Goal: Task Accomplishment & Management: Complete application form

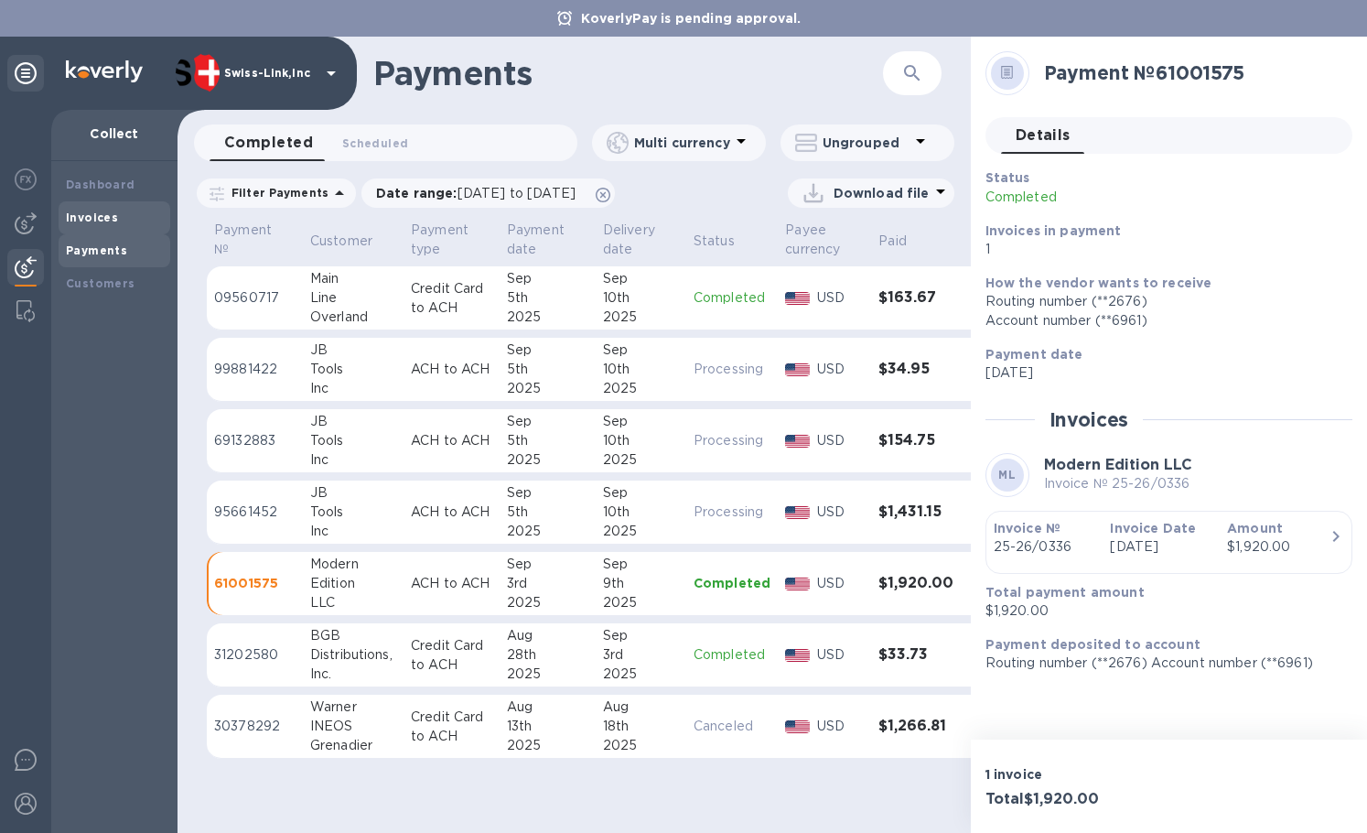
click at [73, 219] on b "Invoices" at bounding box center [92, 217] width 52 height 14
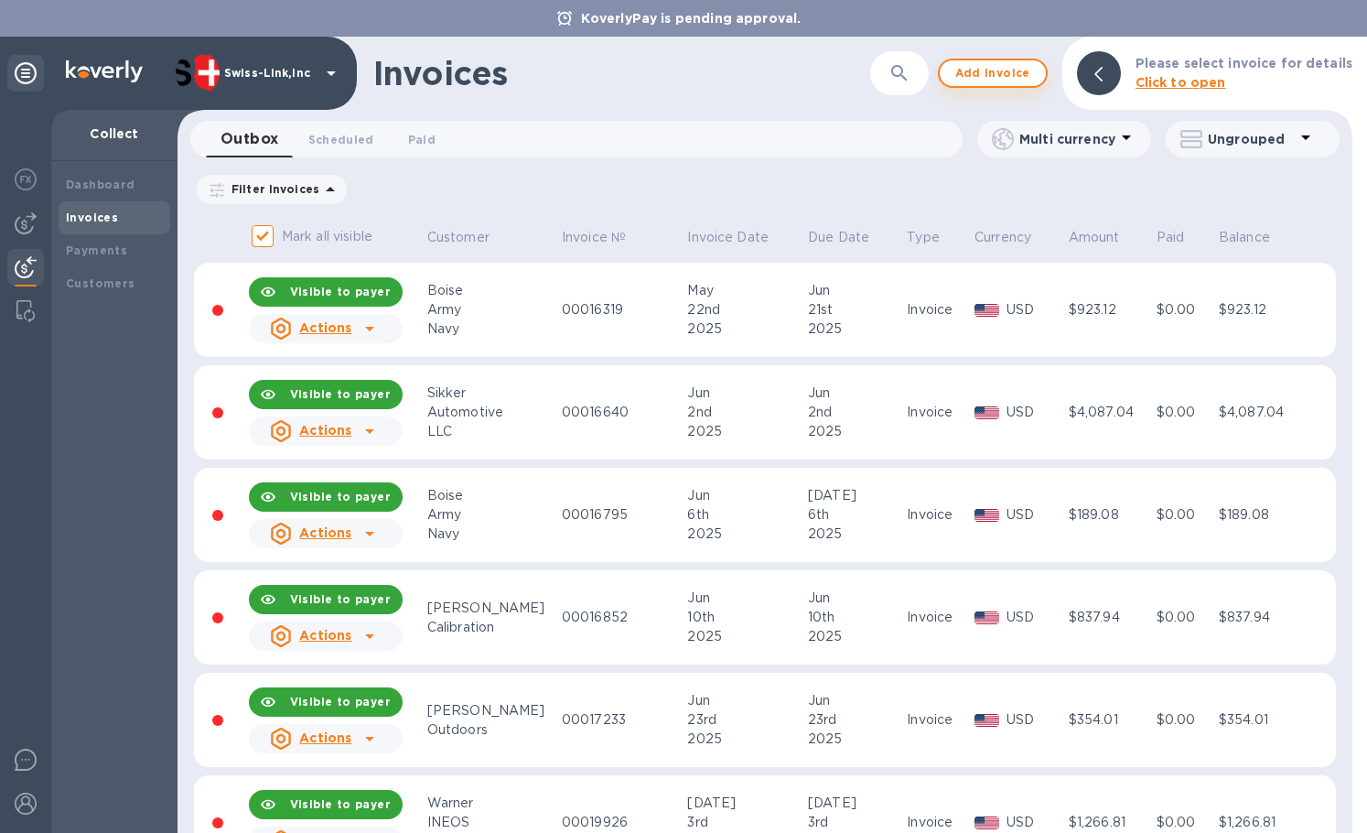
click at [1000, 80] on span "Add invoice" at bounding box center [993, 73] width 77 height 22
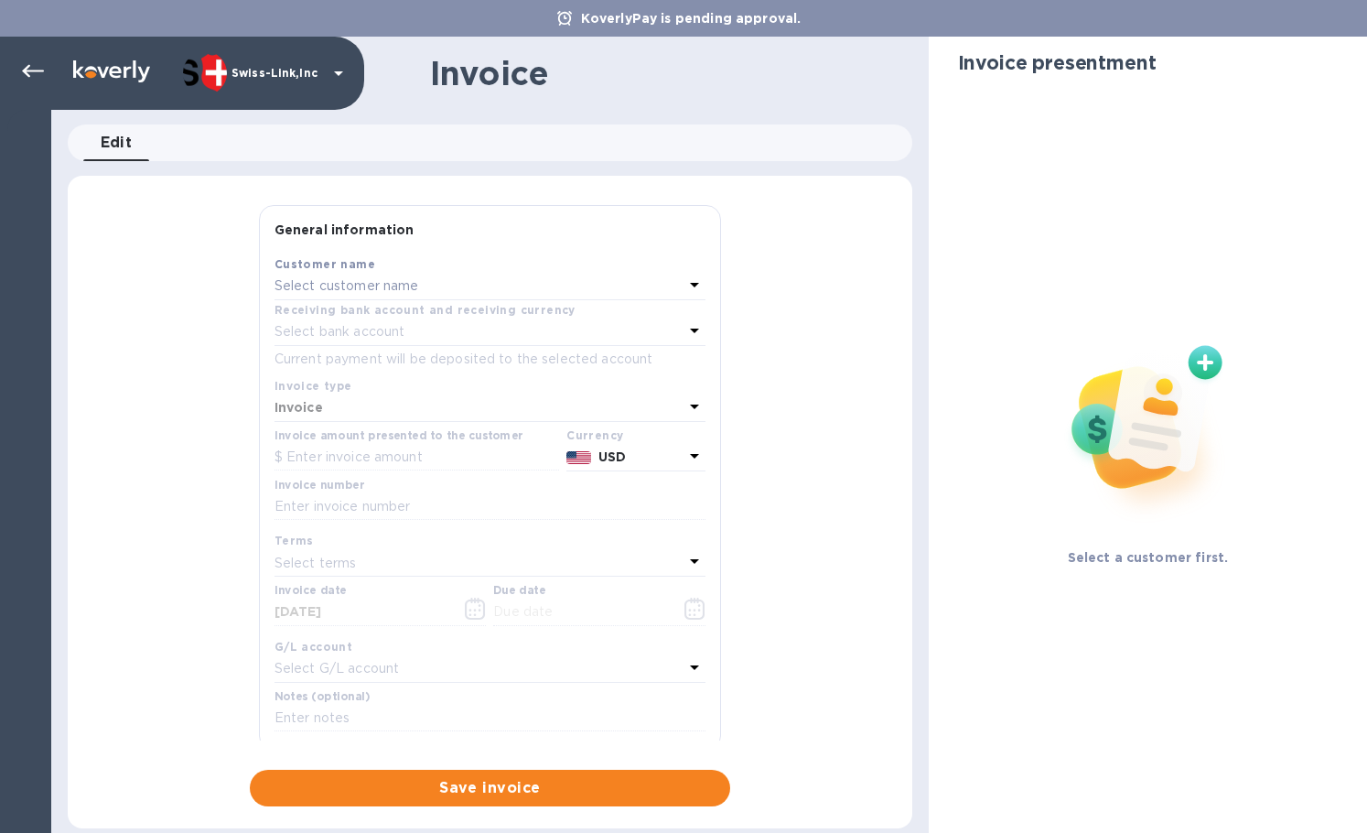
click at [367, 285] on p "Select customer name" at bounding box center [347, 285] width 145 height 19
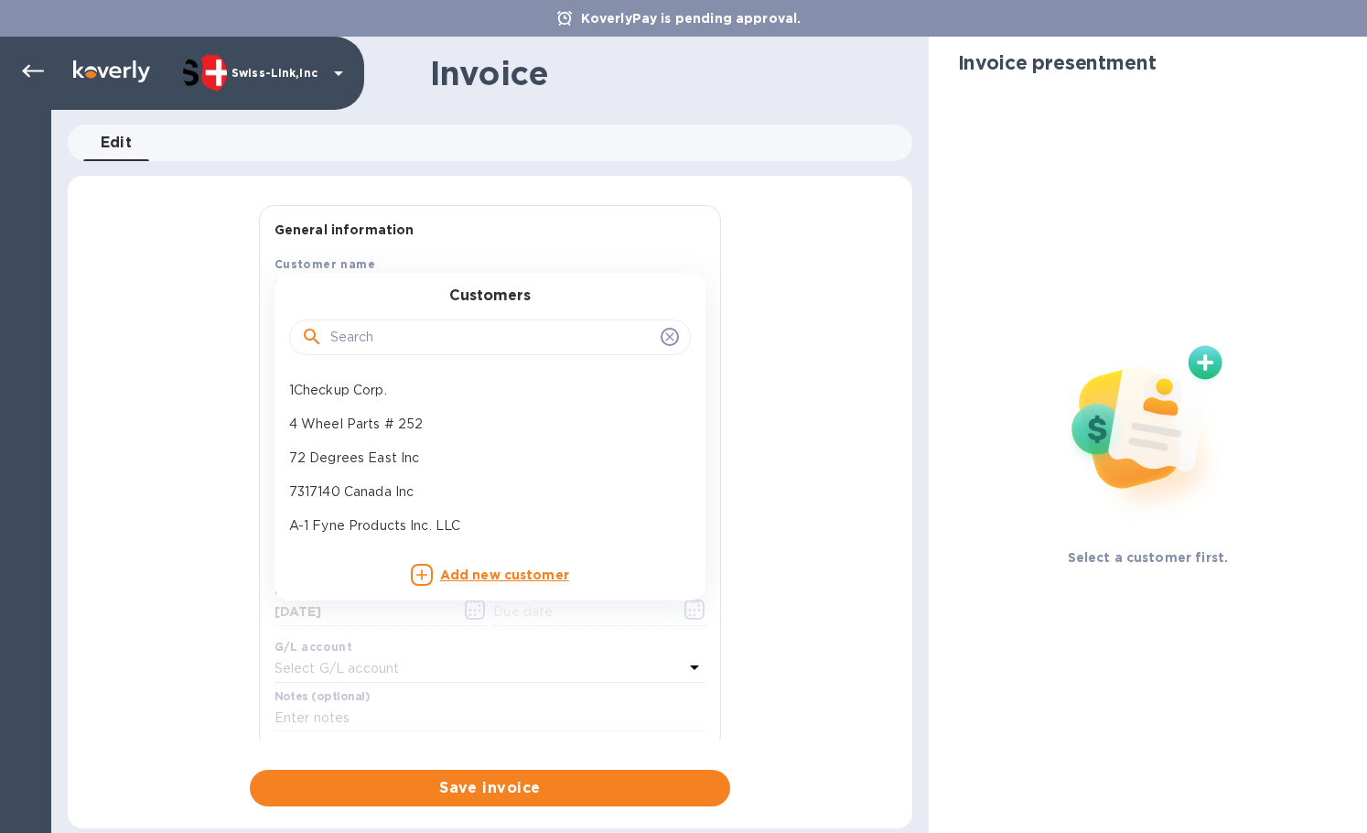
click at [368, 329] on input "text" at bounding box center [491, 337] width 323 height 27
paste input "JB Tool"
type input "JB Tool"
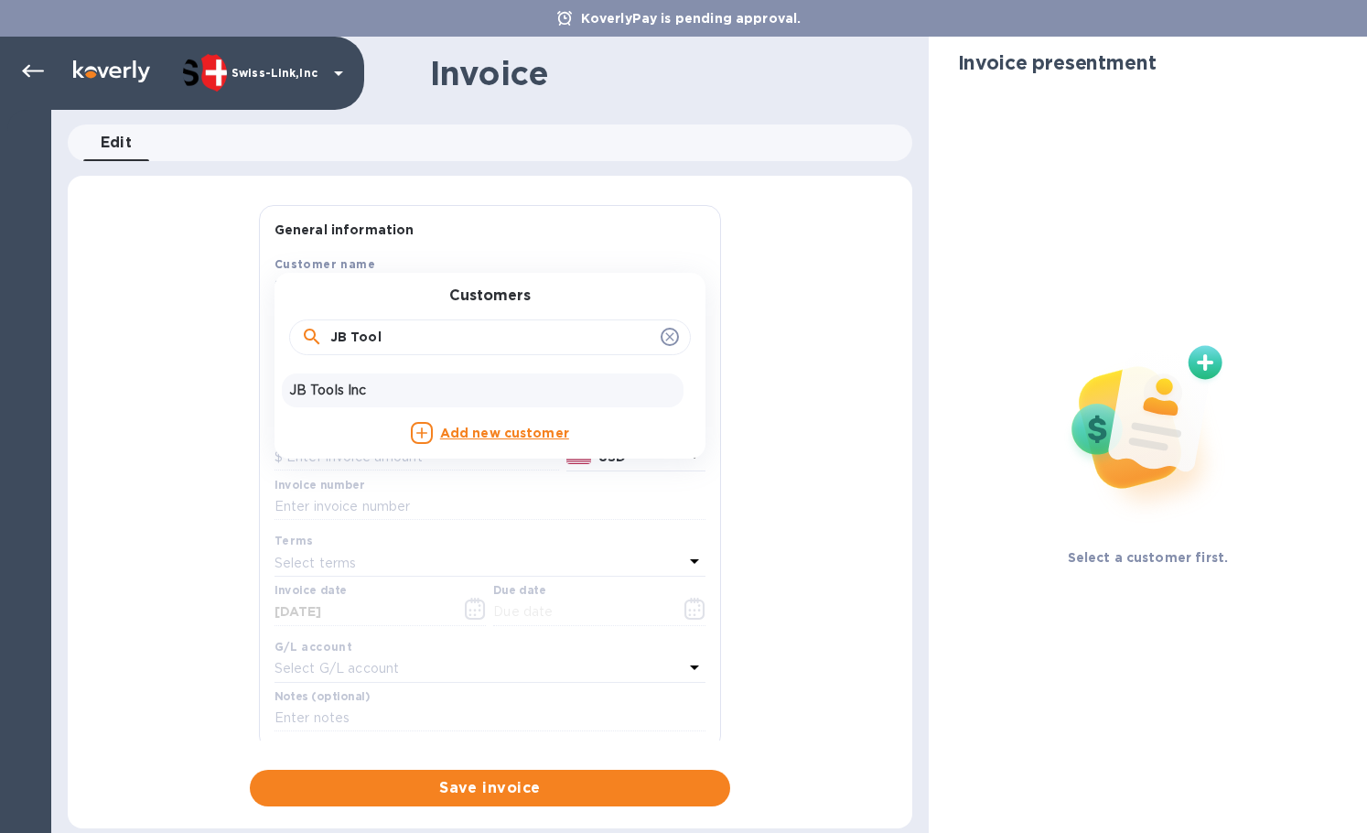
click at [387, 383] on p "JB Tools Inc" at bounding box center [482, 390] width 387 height 19
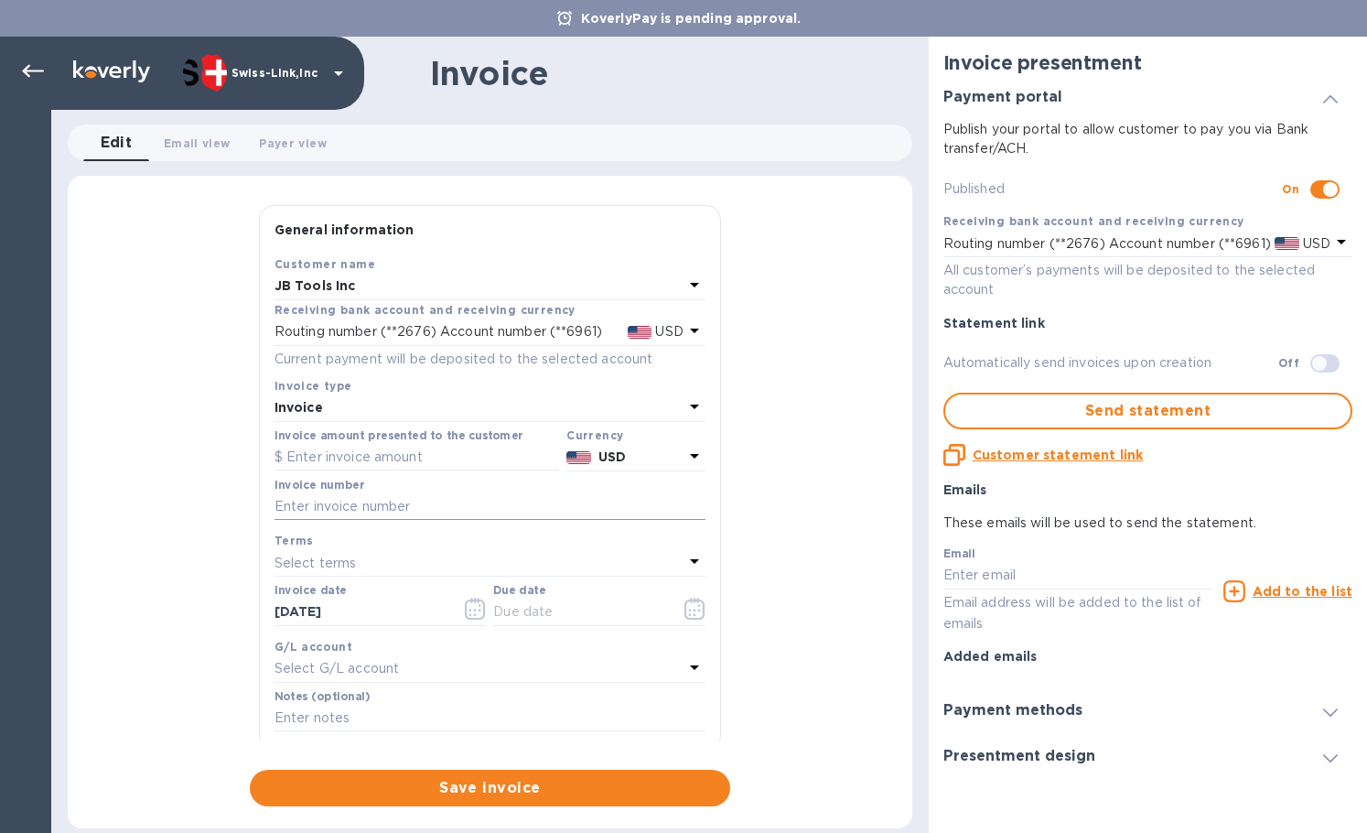
click at [462, 495] on input "text" at bounding box center [490, 506] width 431 height 27
paste input "INV/25-26/0411"
type input "INV/25-26/0411"
click at [405, 460] on input "text" at bounding box center [417, 457] width 285 height 27
paste input "64.90"
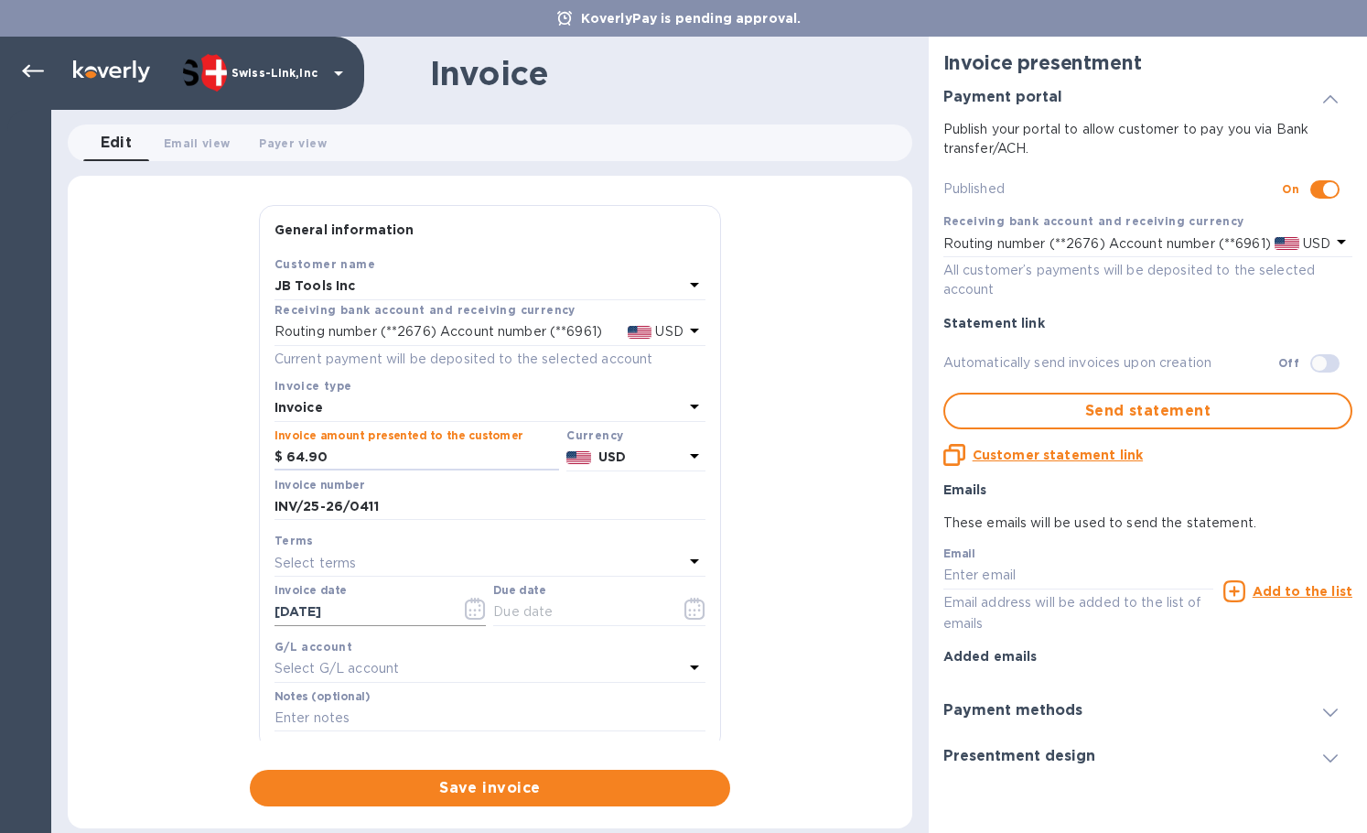
type input "64.90"
drag, startPoint x: 418, startPoint y: 611, endPoint x: 191, endPoint y: 601, distance: 227.2
click at [188, 601] on div "General information Save Customer name JB Tools Inc Receiving bank account and …" at bounding box center [490, 505] width 845 height 601
click at [592, 620] on input "text" at bounding box center [579, 612] width 173 height 27
paste input "[DATE]"
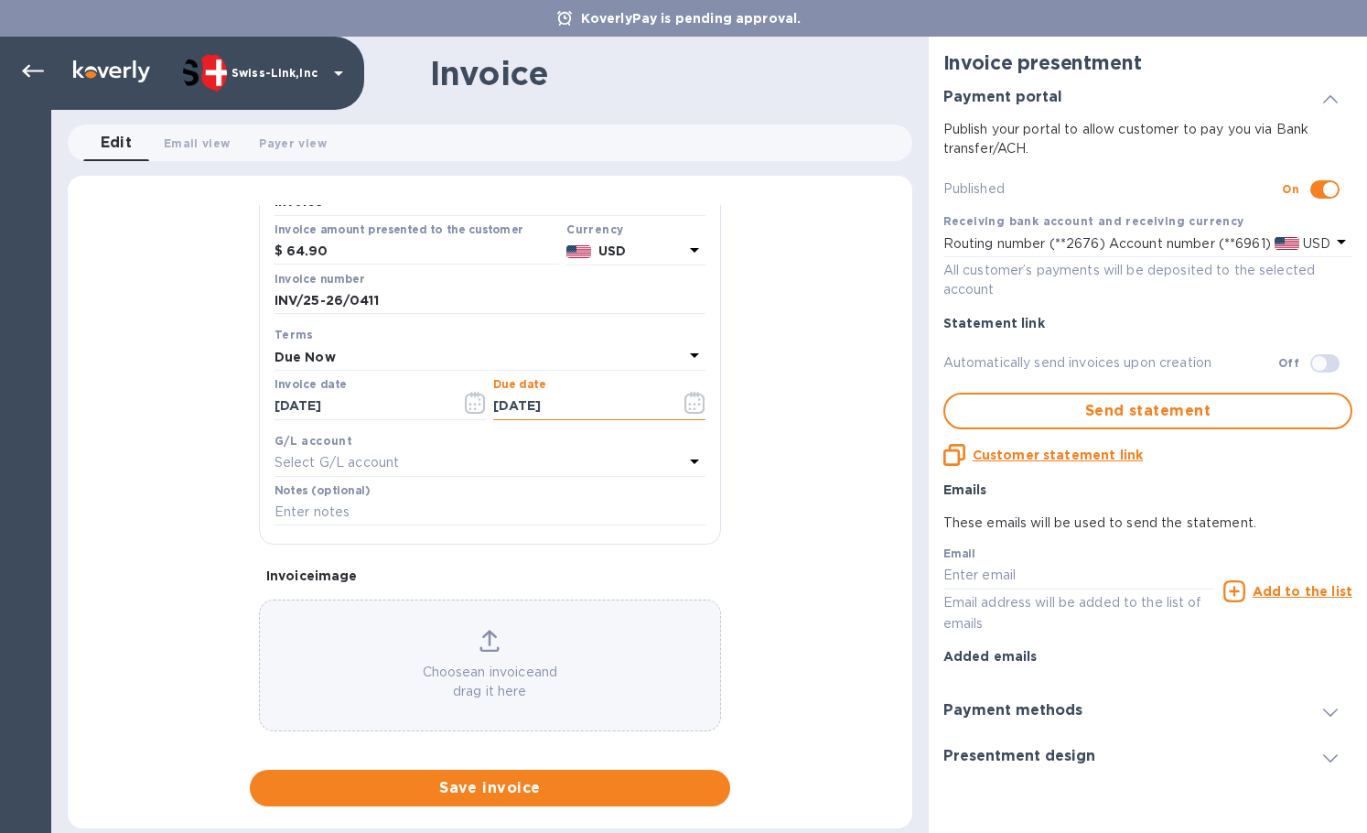
scroll to position [219, 0]
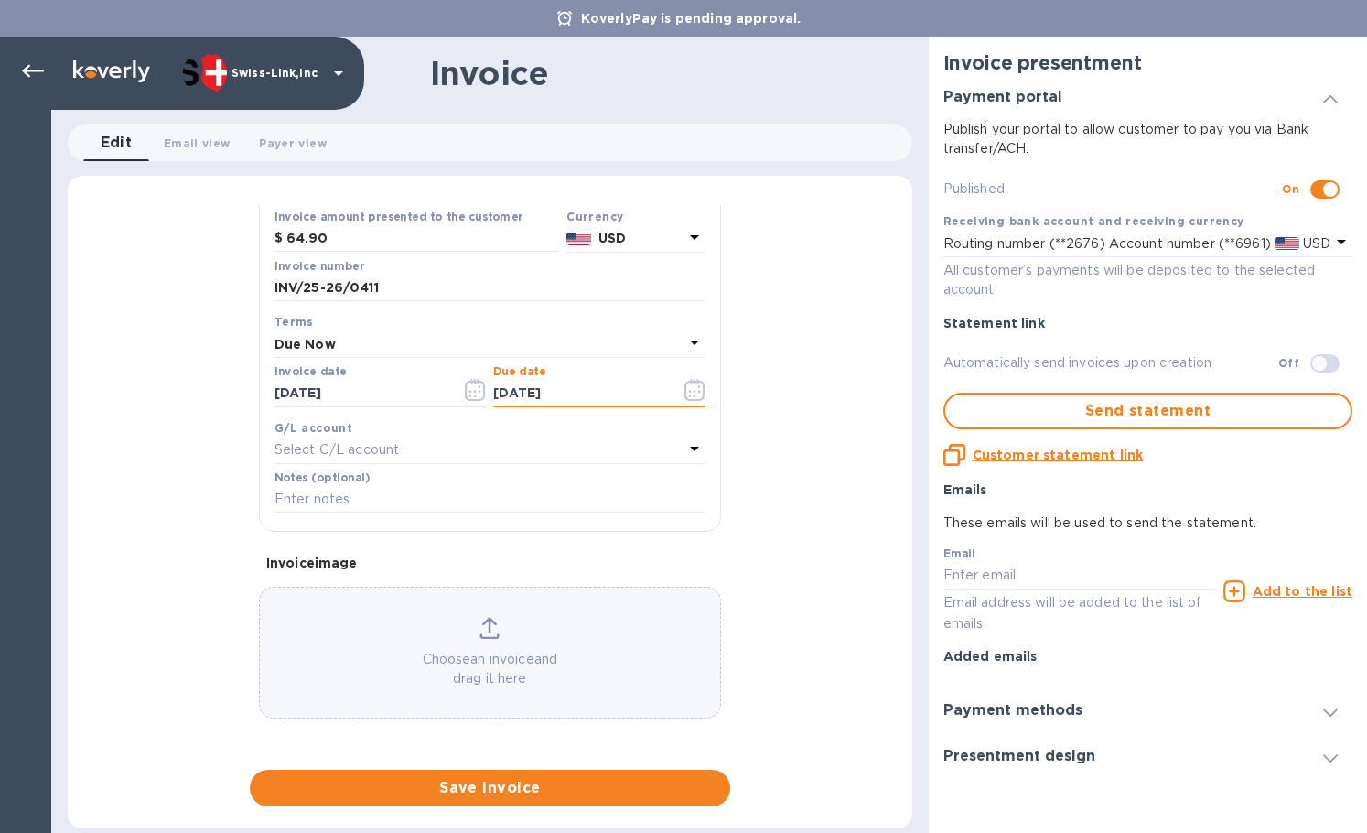
type input "[DATE]"
click at [430, 499] on input "text" at bounding box center [490, 499] width 431 height 27
paste input "BC-SWL-1267977"
type input "BC-SWL-1267977"
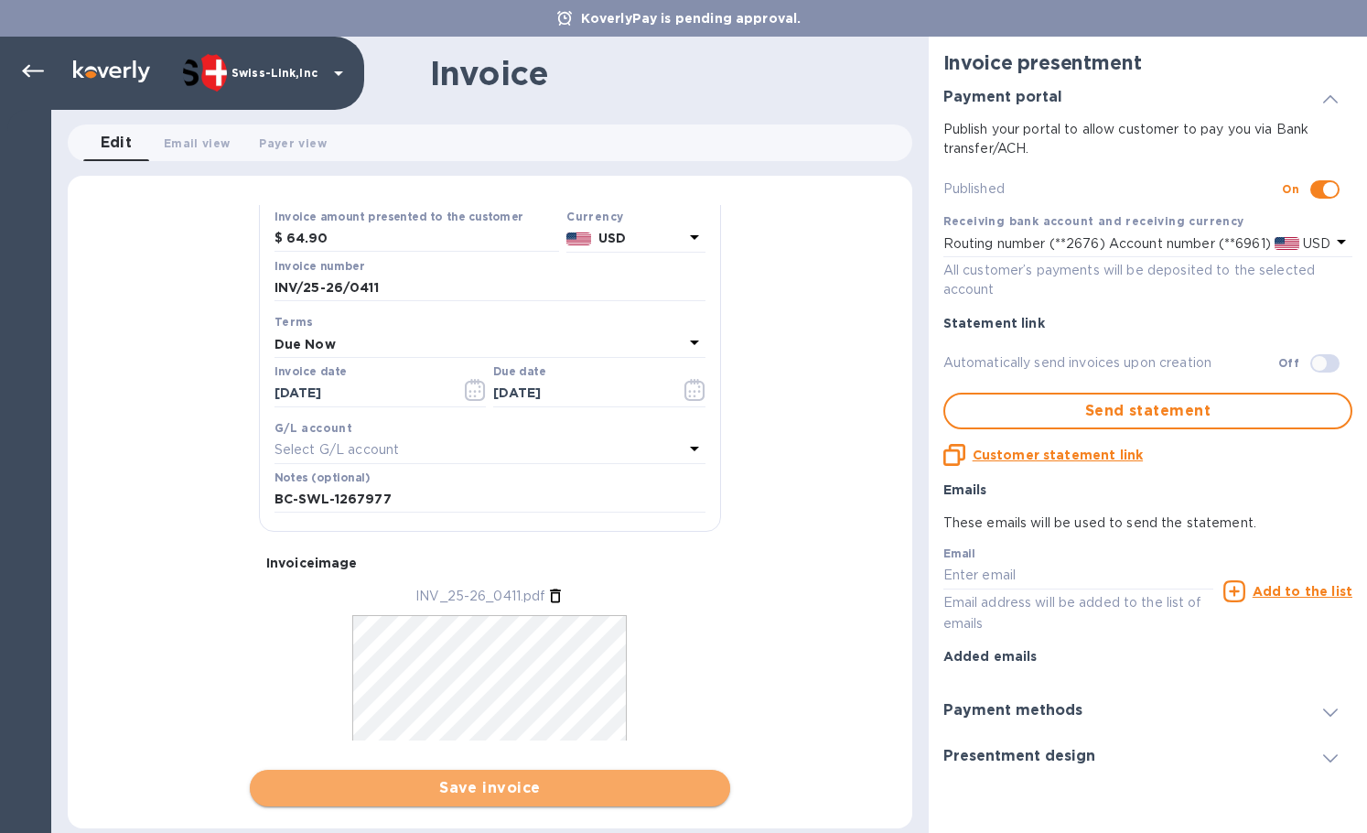
click at [442, 783] on span "Save invoice" at bounding box center [489, 788] width 451 height 22
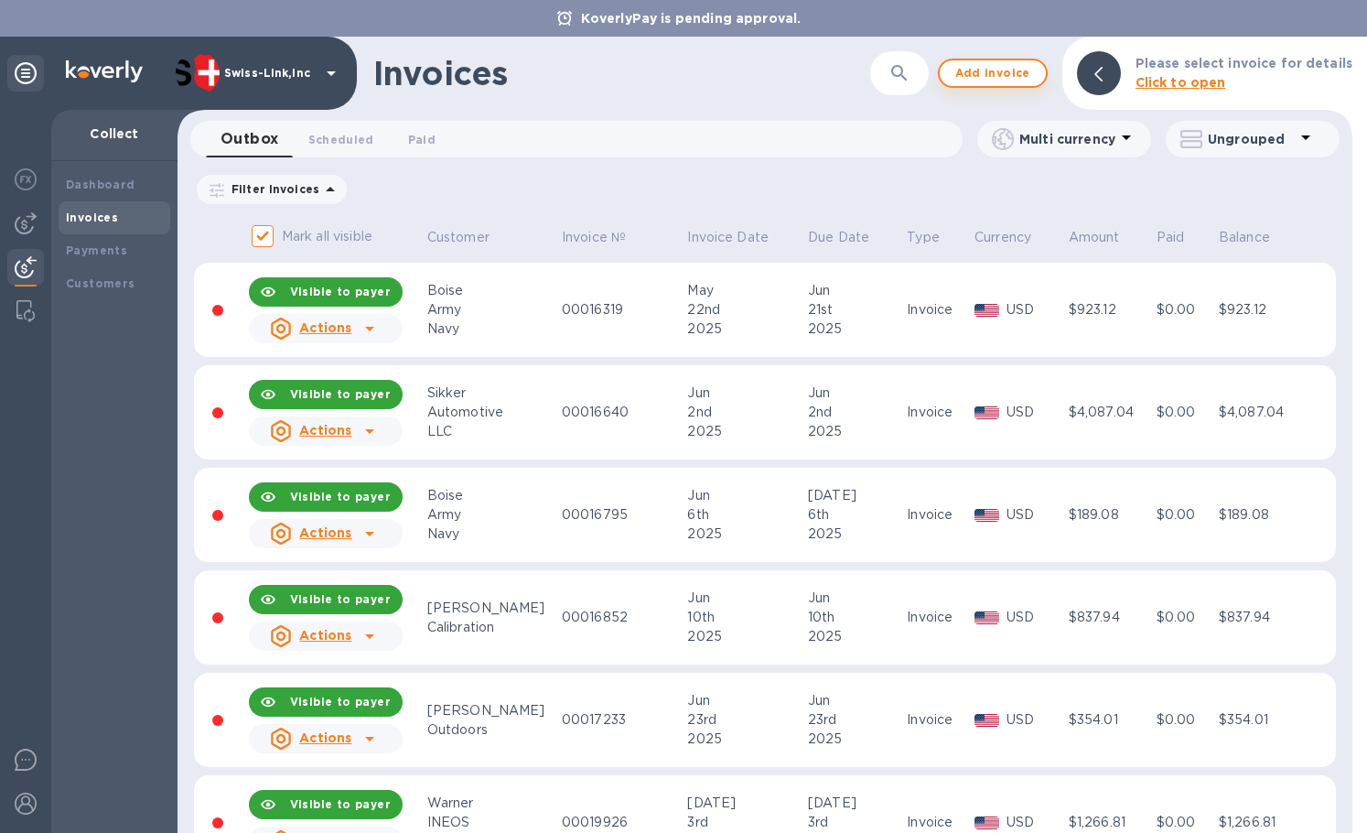
click at [991, 80] on span "Add invoice" at bounding box center [993, 73] width 77 height 22
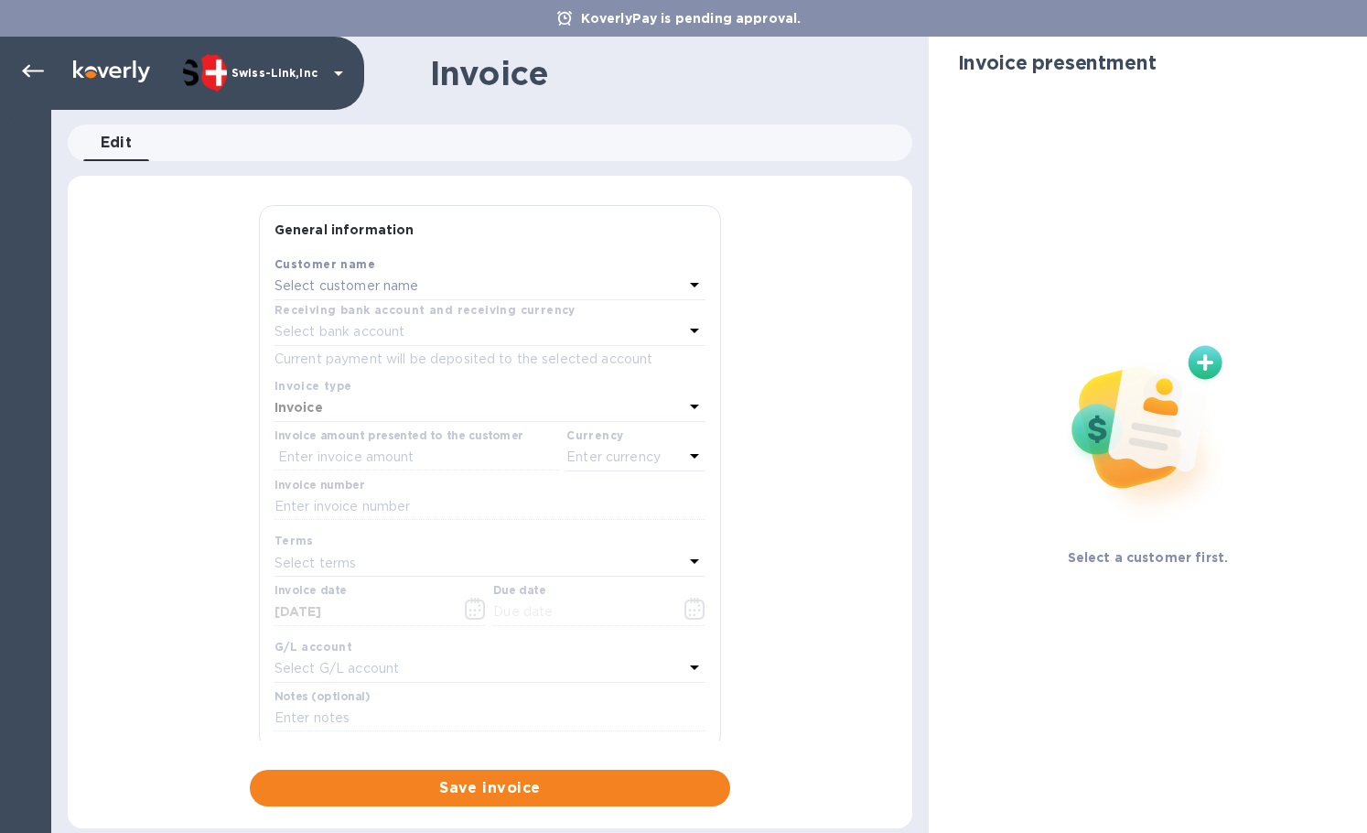
click at [398, 281] on p "Select customer name" at bounding box center [347, 285] width 145 height 19
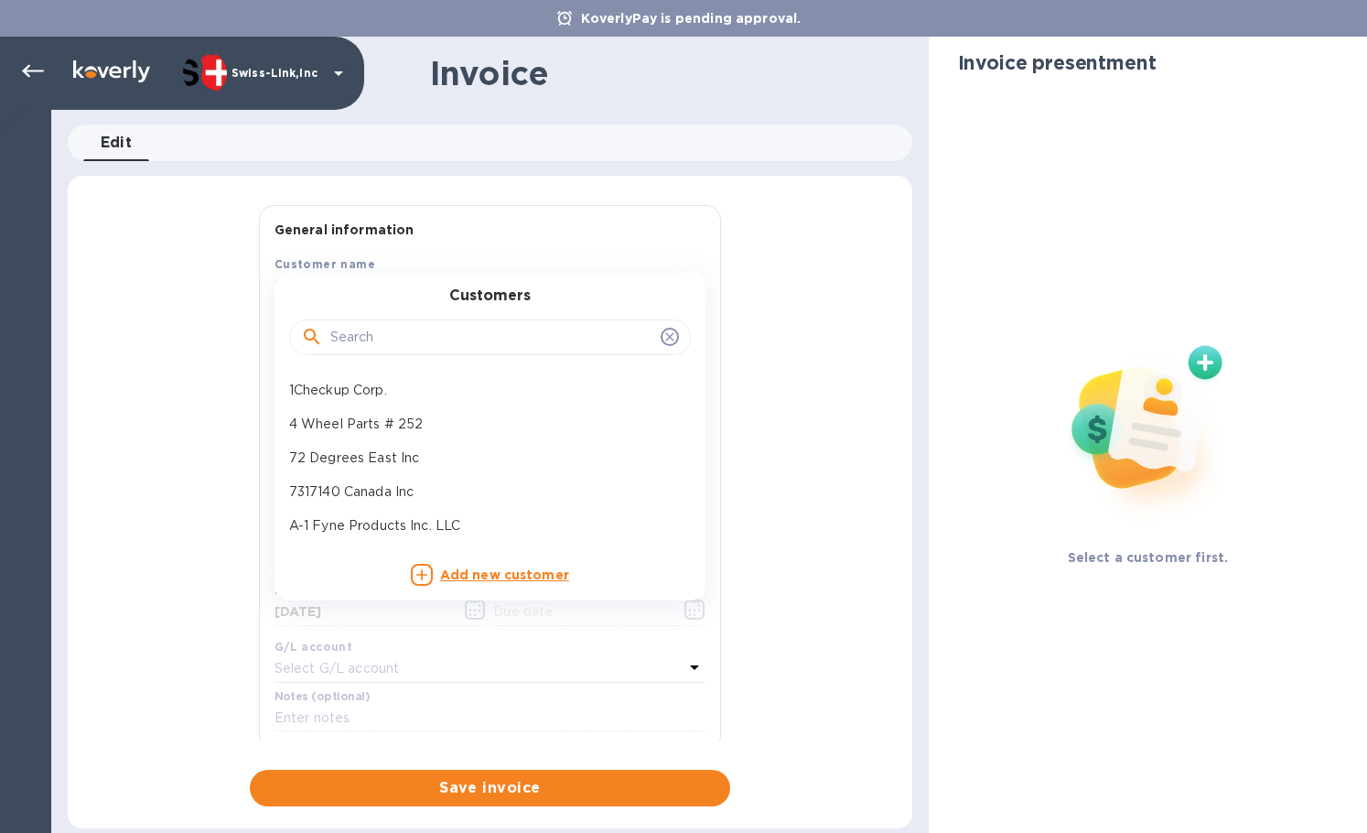
click at [396, 315] on div at bounding box center [490, 336] width 402 height 62
click at [394, 325] on input "text" at bounding box center [491, 337] width 323 height 27
paste input "JB Too"
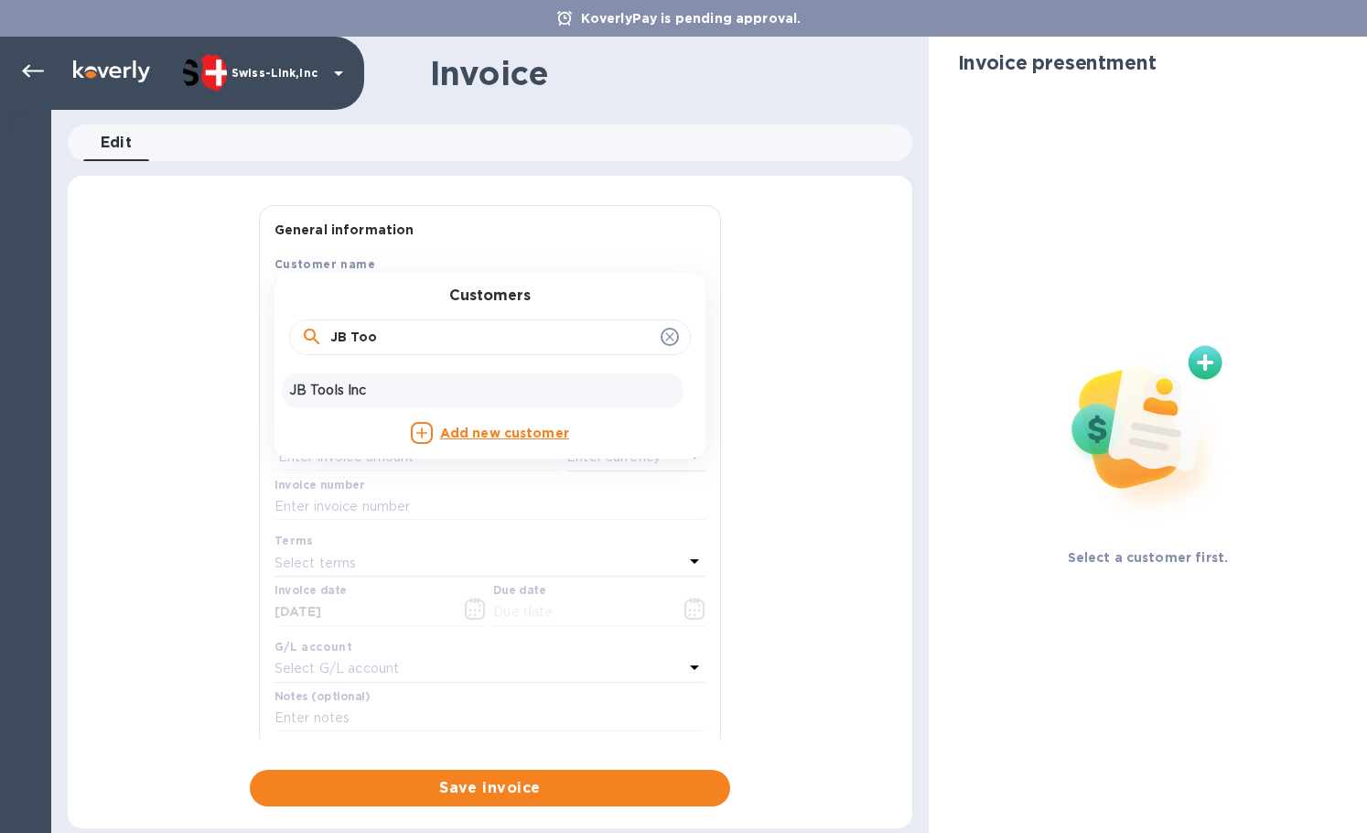
type input "JB Too"
click at [402, 381] on p "JB Tools Inc" at bounding box center [482, 390] width 387 height 19
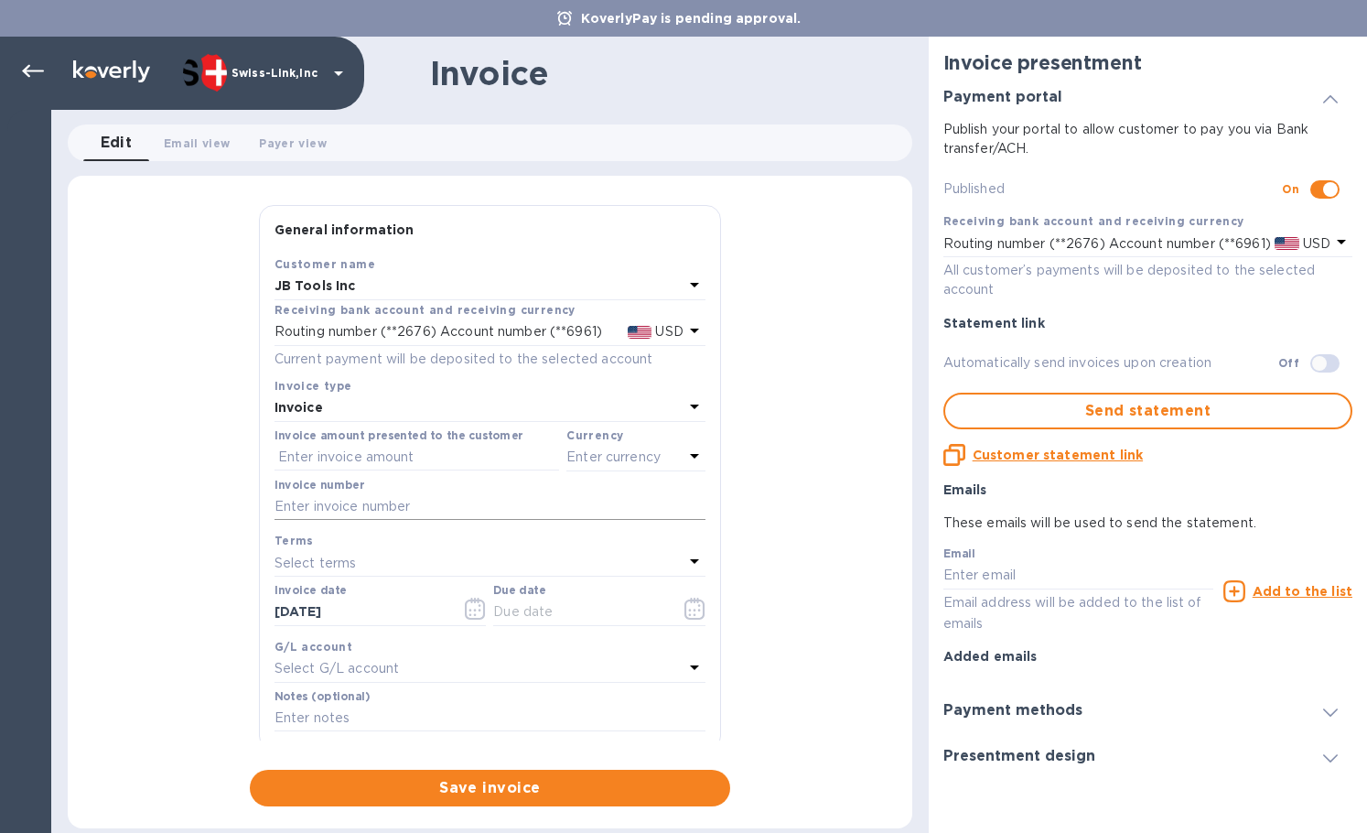
click at [377, 499] on input "text" at bounding box center [490, 506] width 431 height 27
paste input "INV/25-26/0412"
type input "INV/25-26/0412"
drag, startPoint x: 336, startPoint y: 462, endPoint x: 459, endPoint y: 484, distance: 125.5
click at [336, 462] on input "text" at bounding box center [417, 457] width 285 height 27
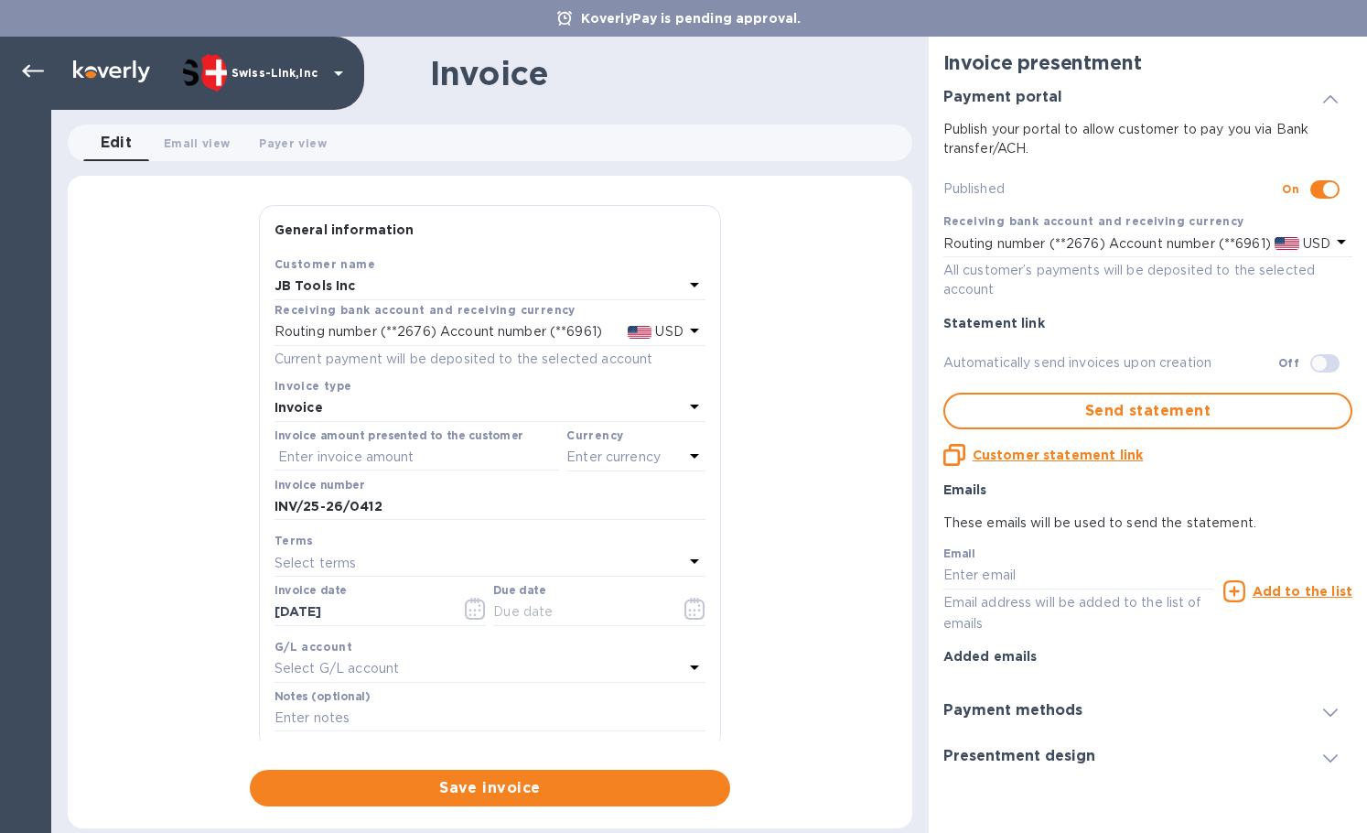
paste input "34.95"
type input "34.95"
click at [643, 459] on p "Enter currency" at bounding box center [613, 457] width 94 height 19
click at [572, 501] on p "US Dollar" at bounding box center [605, 503] width 141 height 19
drag, startPoint x: 264, startPoint y: 611, endPoint x: 352, endPoint y: 619, distance: 88.2
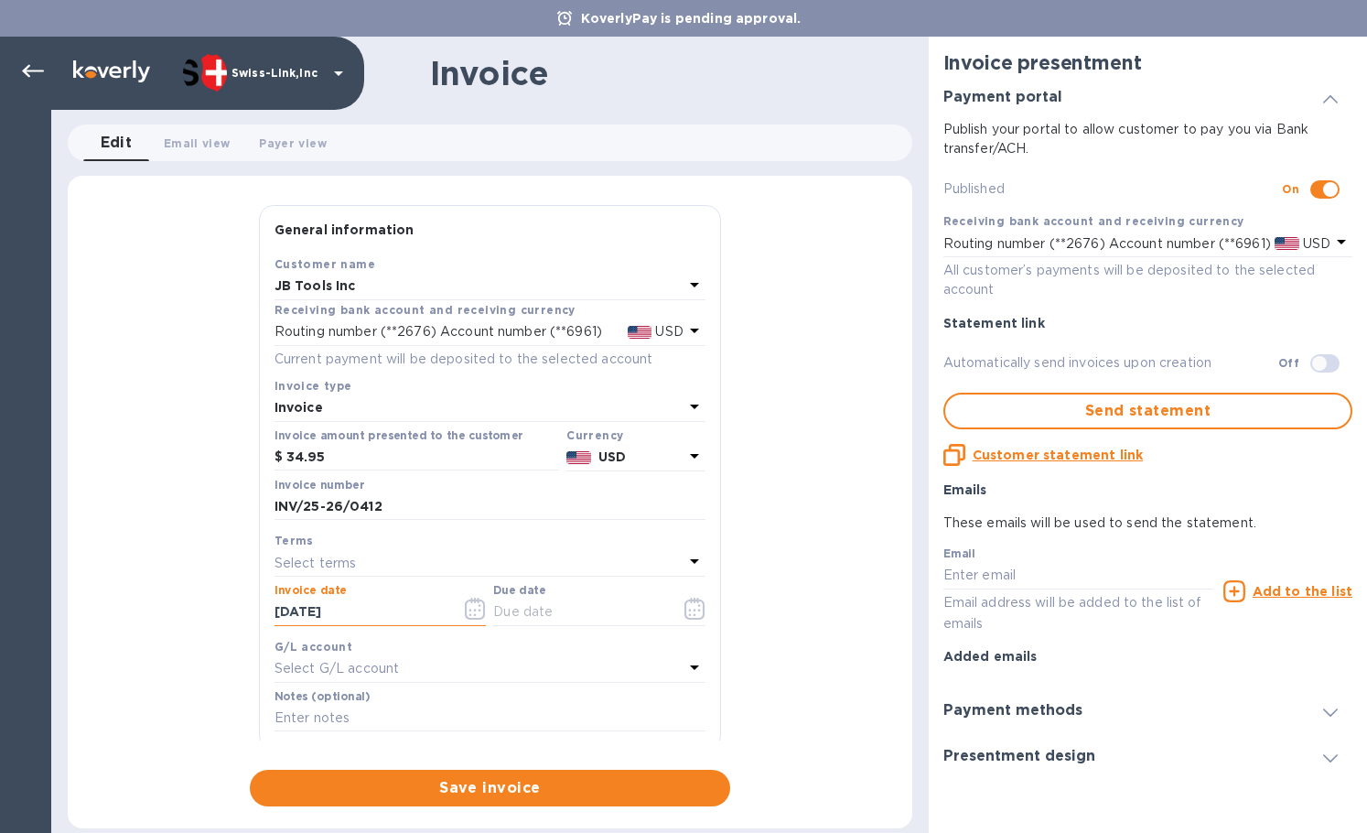
click at [244, 610] on div "General information Save Customer name JB Tools Inc Receiving bank account and …" at bounding box center [490, 505] width 845 height 601
click at [575, 619] on input "text" at bounding box center [579, 612] width 173 height 27
paste input "[DATE]"
type input "[DATE]"
click at [356, 713] on input "text" at bounding box center [490, 718] width 431 height 27
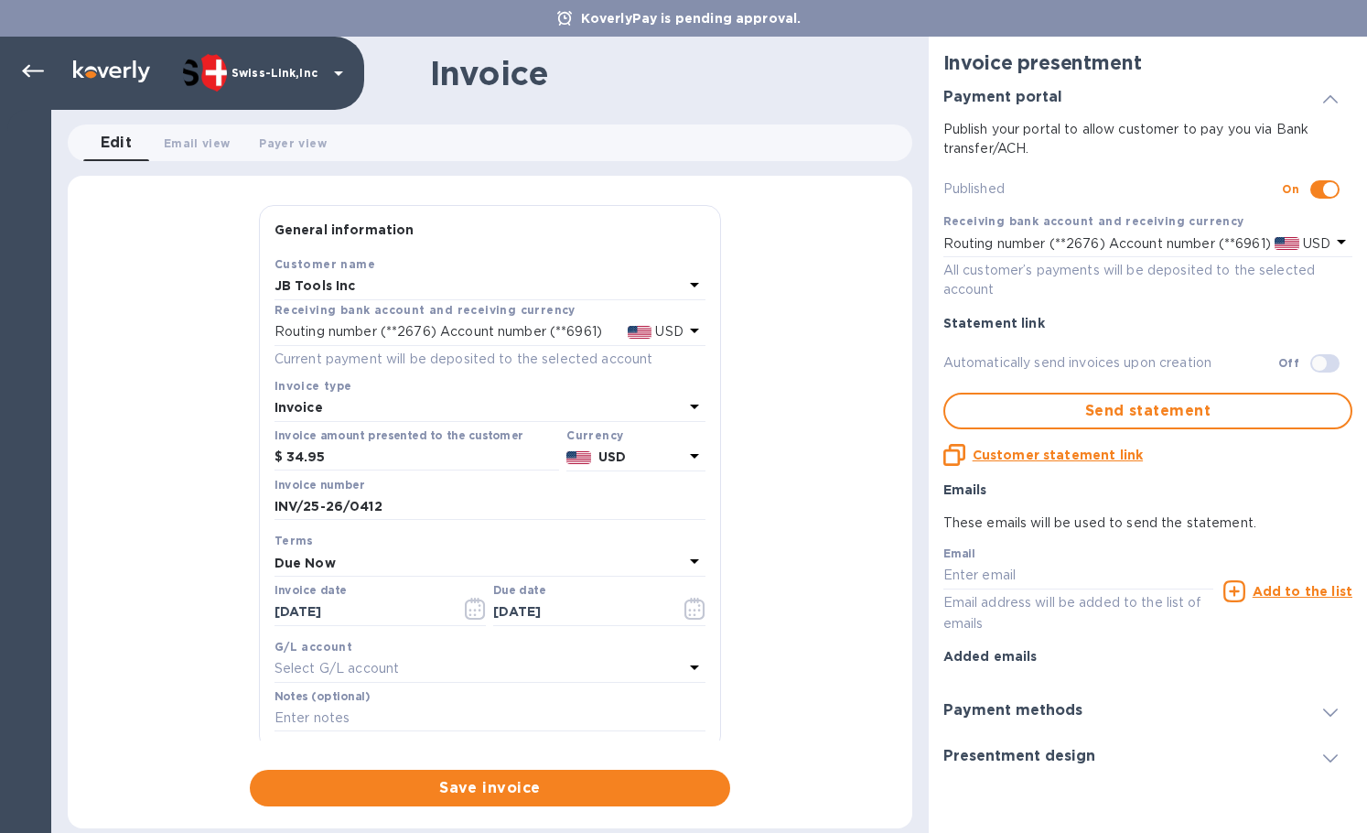
paste input "BC-SWL-1277058"
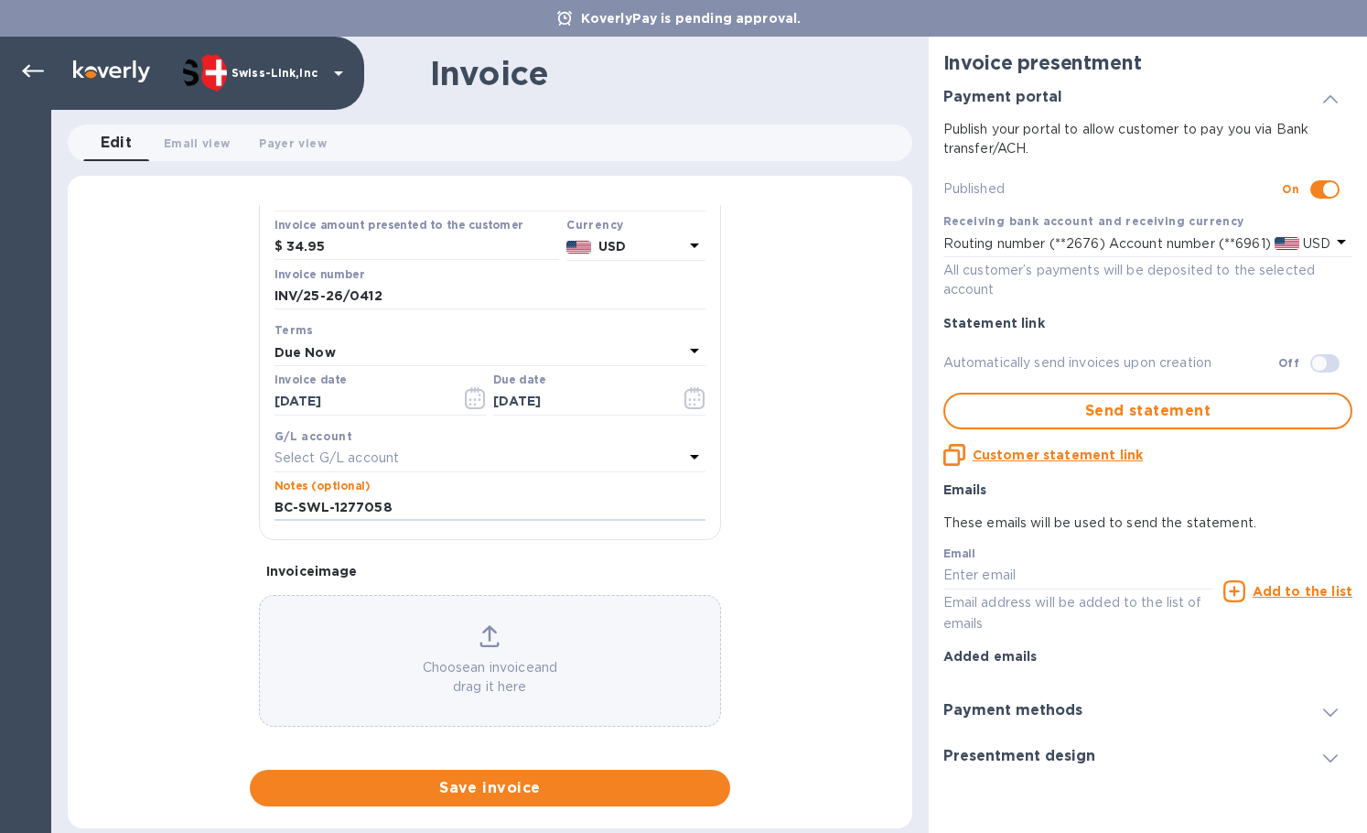
scroll to position [219, 0]
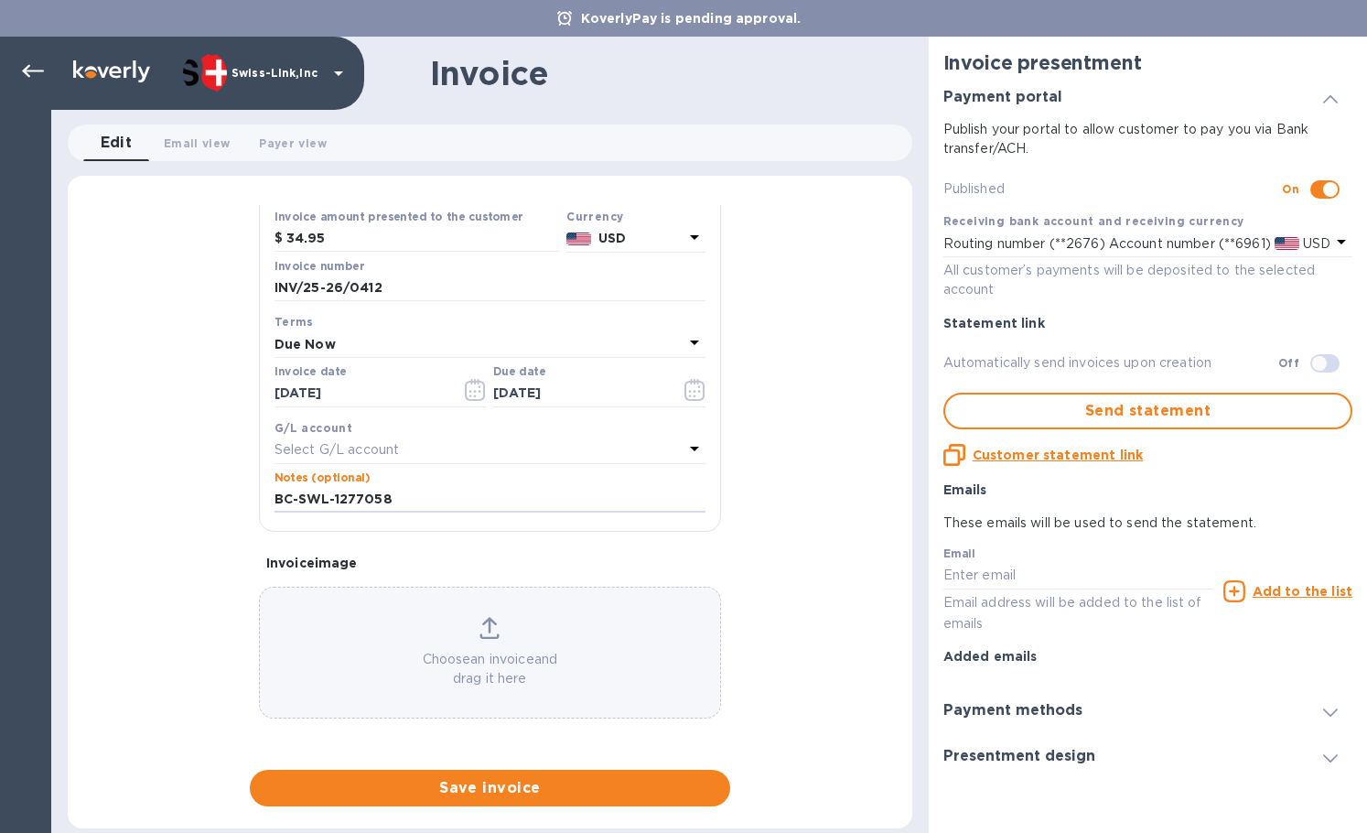
type input "BC-SWL-1277058"
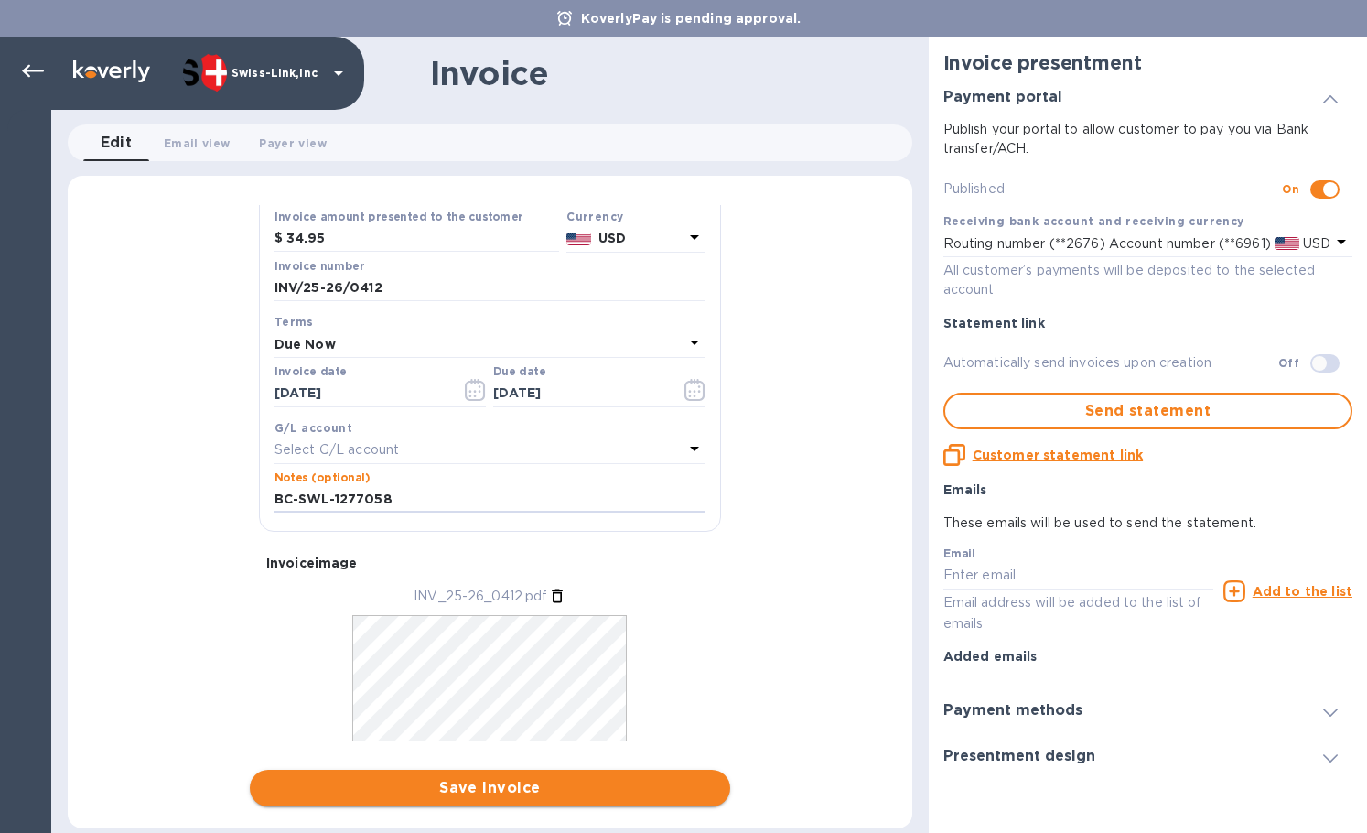
click at [446, 781] on span "Save invoice" at bounding box center [489, 788] width 451 height 22
